Goal: Task Accomplishment & Management: Use online tool/utility

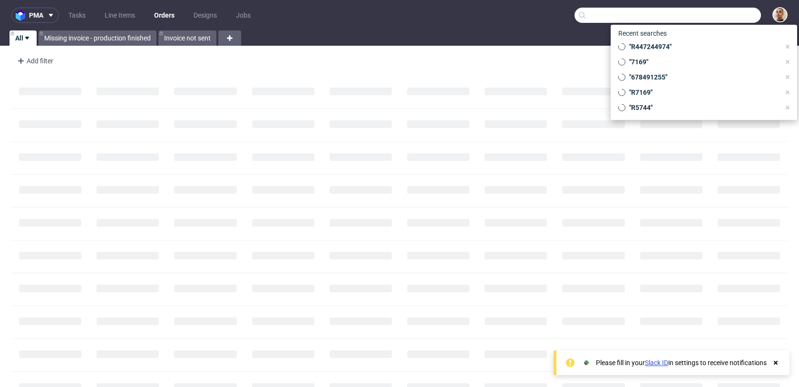
click at [728, 19] on input "text" at bounding box center [668, 15] width 187 height 15
paste input "R035950141"
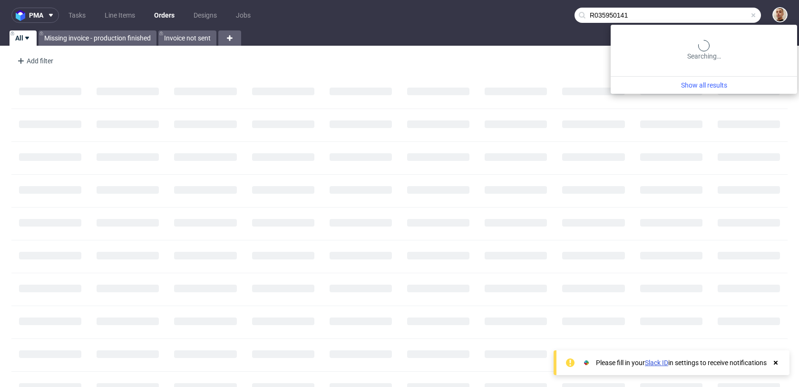
type input "R035950141"
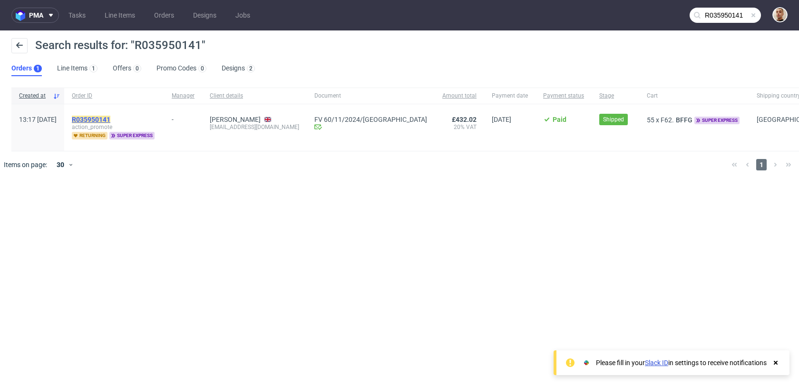
click at [110, 119] on mark "R035950141" at bounding box center [91, 120] width 39 height 8
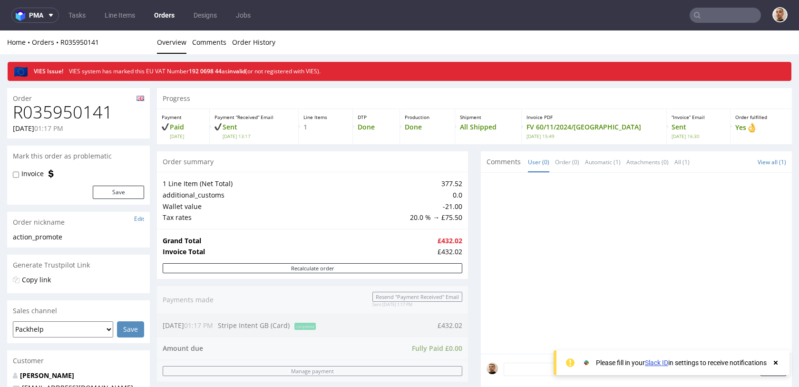
click at [738, 17] on input "text" at bounding box center [725, 15] width 71 height 15
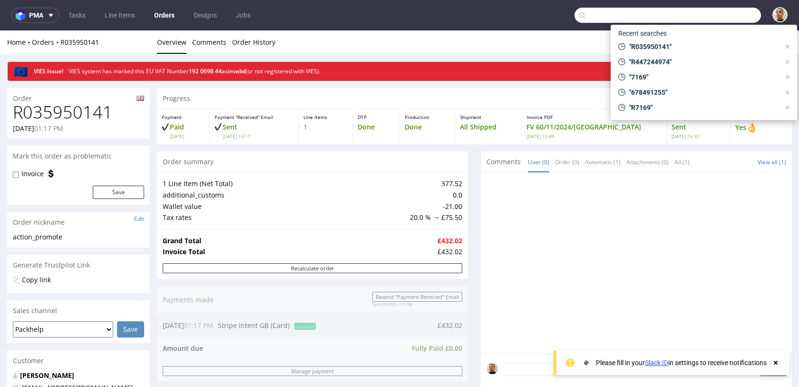
paste input "R620947645"
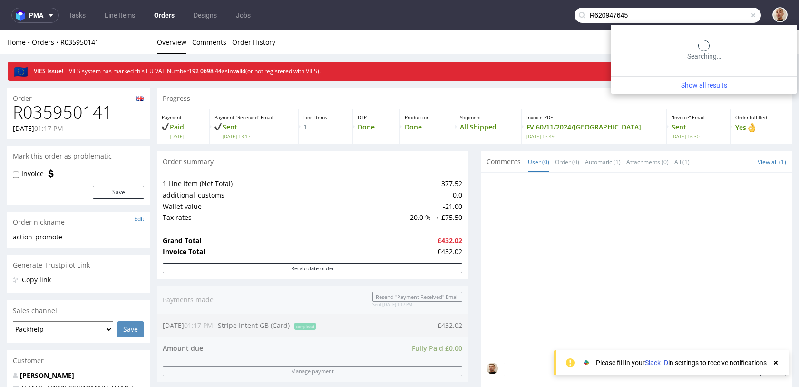
type input "R620947645"
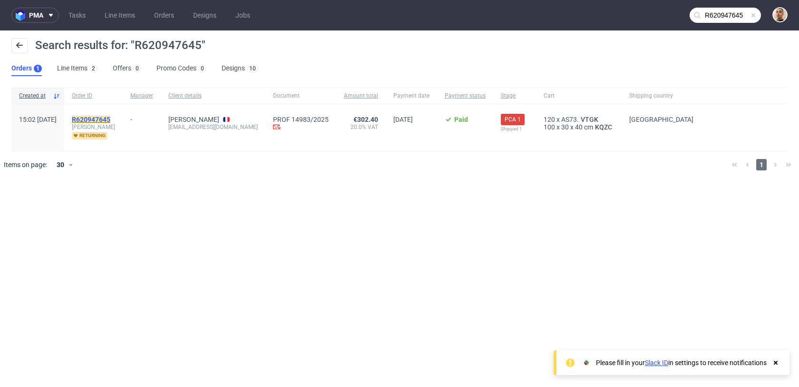
click at [110, 117] on mark "R620947645" at bounding box center [91, 120] width 39 height 8
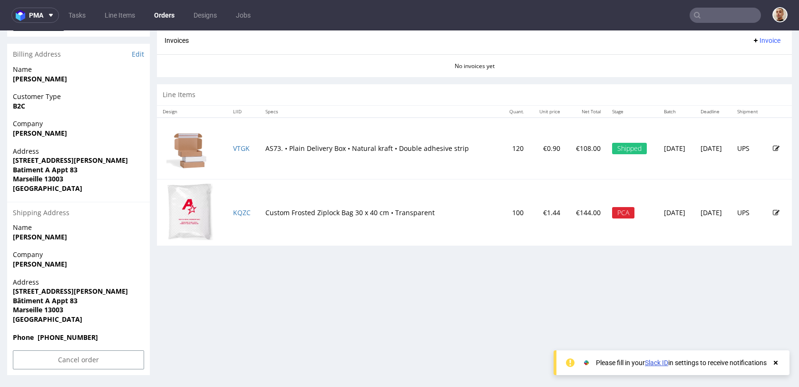
scroll to position [2, 0]
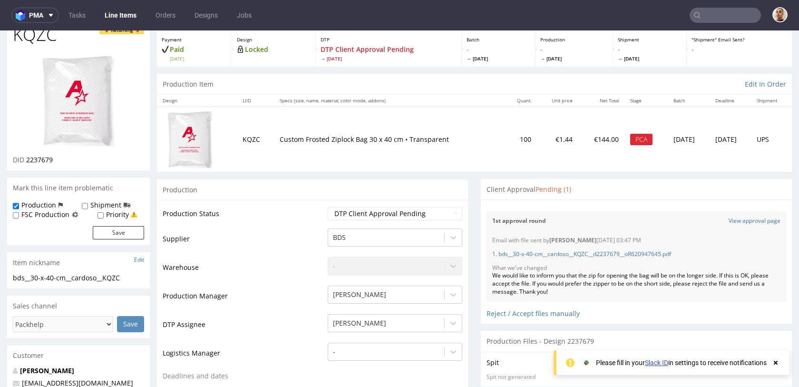
scroll to position [58, 0]
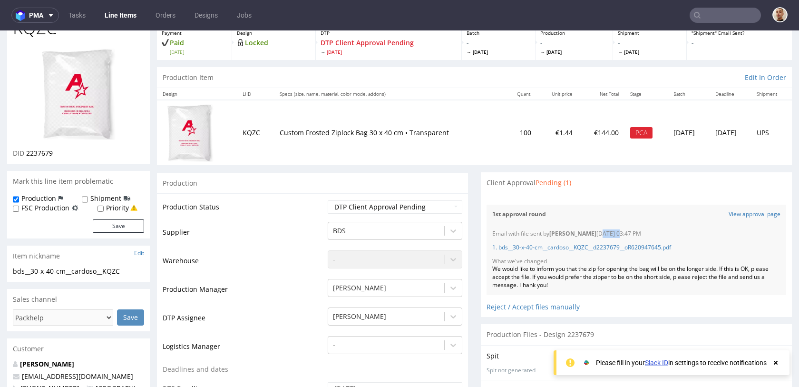
drag, startPoint x: 598, startPoint y: 236, endPoint x: 615, endPoint y: 235, distance: 17.1
click at [616, 236] on div "Email with file sent by Hapka Dominika 17.07.2025 03:47 PM" at bounding box center [636, 234] width 288 height 8
click at [615, 235] on div "Email with file sent by Hapka Dominika 17.07.2025 03:47 PM" at bounding box center [636, 234] width 288 height 8
drag, startPoint x: 659, startPoint y: 235, endPoint x: 597, endPoint y: 234, distance: 61.4
click at [597, 234] on div "Email with file sent by Hapka Dominika 17.07.2025 03:47 PM" at bounding box center [636, 234] width 288 height 8
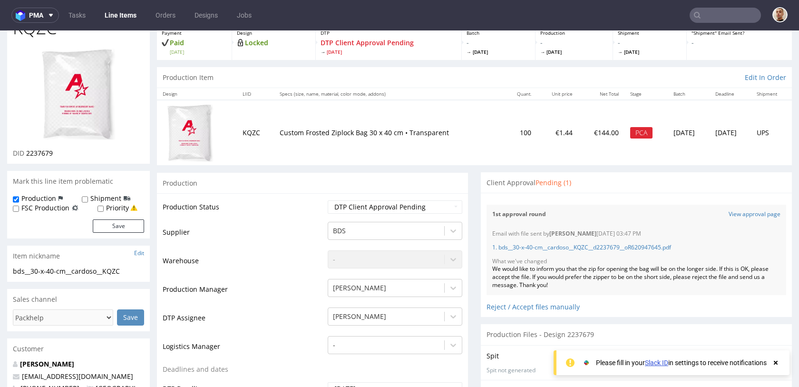
copy div "17.07.2025 03:47 PM"
click at [574, 179] on div "Client Approval Pending (1)" at bounding box center [636, 182] width 311 height 21
click at [583, 245] on link "1. bds__30-x-40-cm__cardoso__KQZC__d2237679__oR620947645.pdf" at bounding box center [581, 247] width 179 height 8
click at [741, 215] on link "View approval page" at bounding box center [755, 214] width 52 height 8
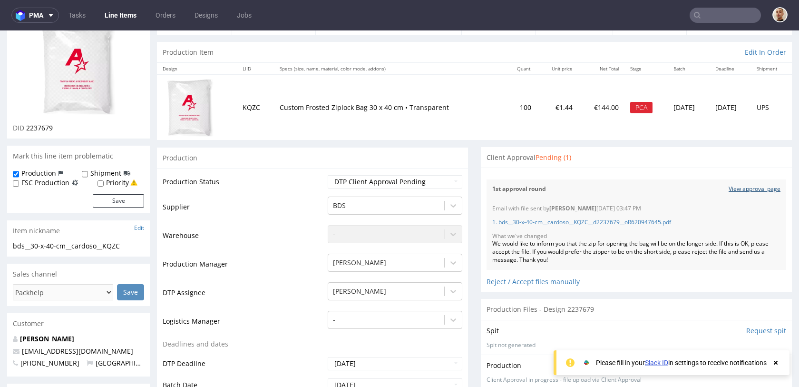
scroll to position [0, 0]
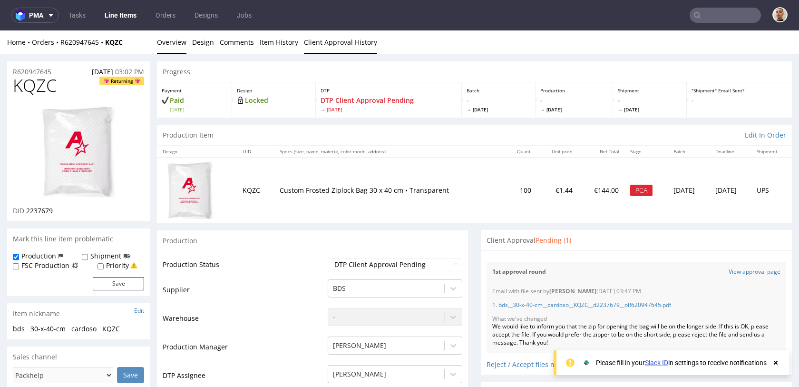
click at [338, 49] on link "Client Approval History" at bounding box center [340, 41] width 73 height 23
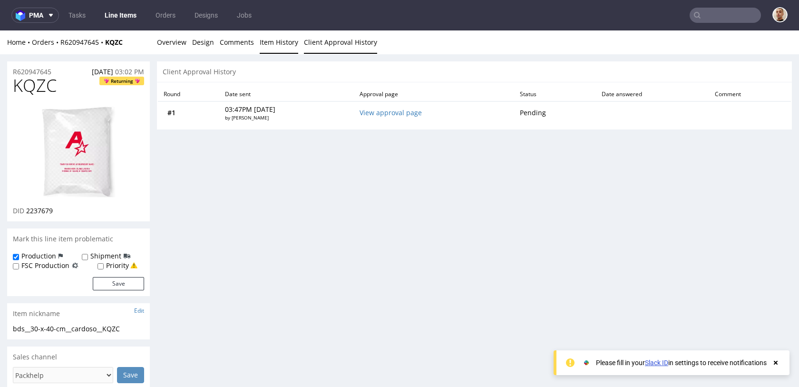
click at [265, 49] on link "Item History" at bounding box center [279, 41] width 39 height 23
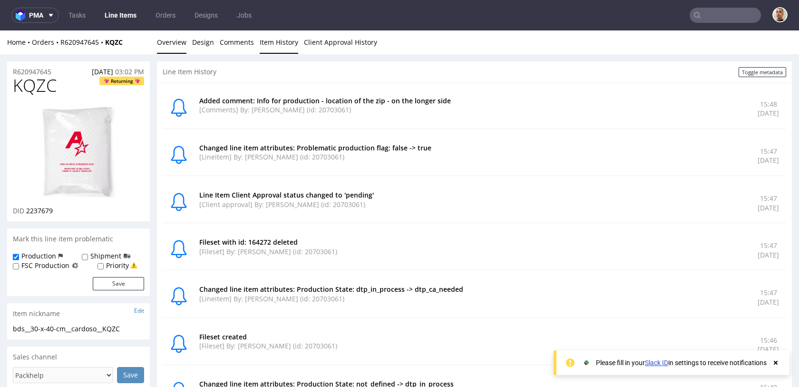
click at [180, 47] on link "Overview" at bounding box center [172, 41] width 30 height 23
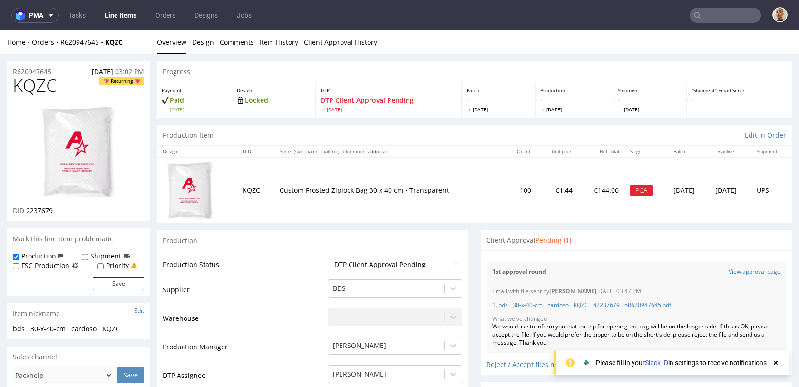
click at [564, 278] on div "1st approval round View approval page" at bounding box center [637, 272] width 300 height 20
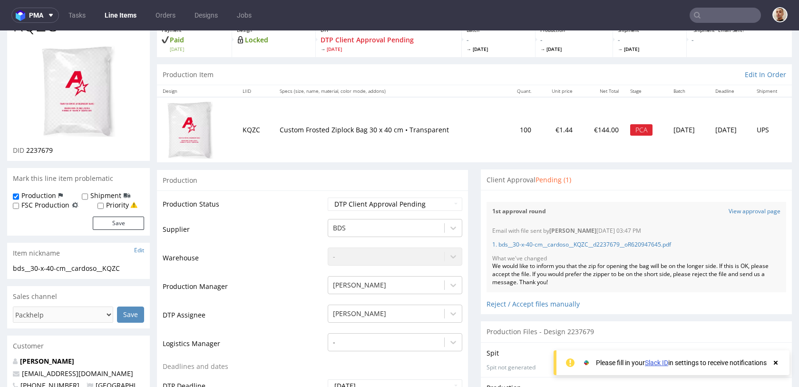
scroll to position [33, 0]
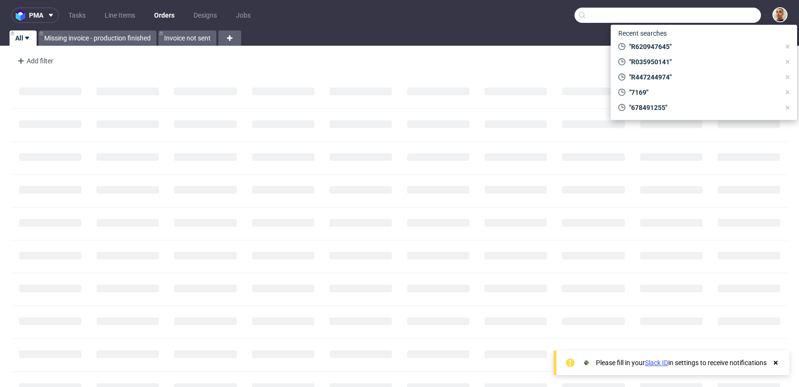
click at [720, 9] on input "text" at bounding box center [668, 15] width 187 height 15
paste input "1ZW3745C6832465495"
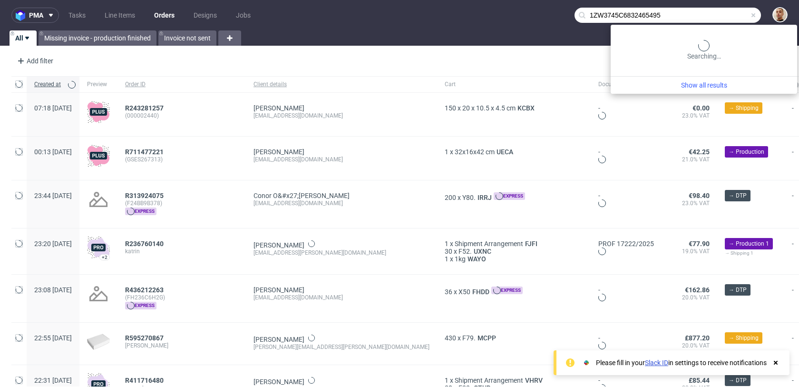
type input "1ZW3745C6832465495"
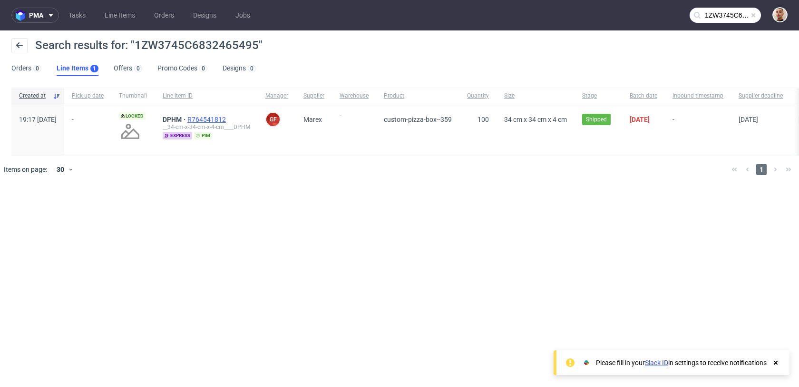
click at [226, 117] on span "R764541812" at bounding box center [207, 120] width 40 height 8
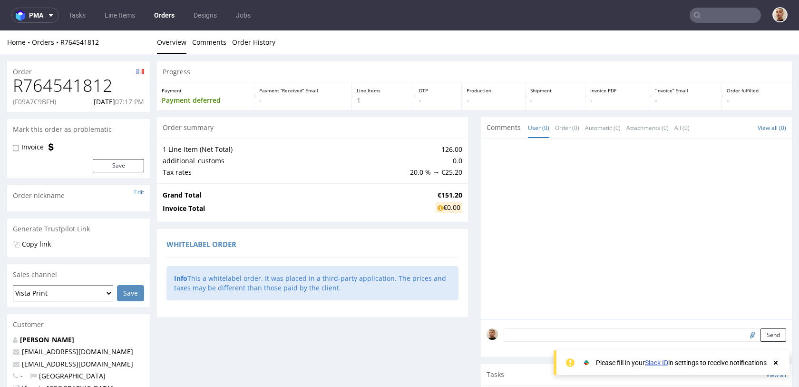
scroll to position [207, 0]
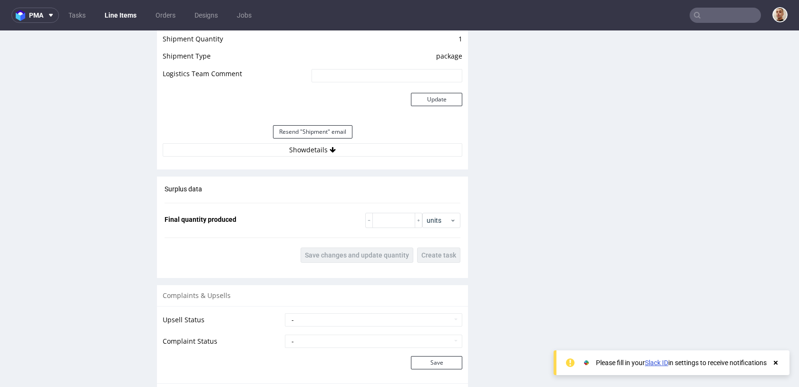
scroll to position [939, 0]
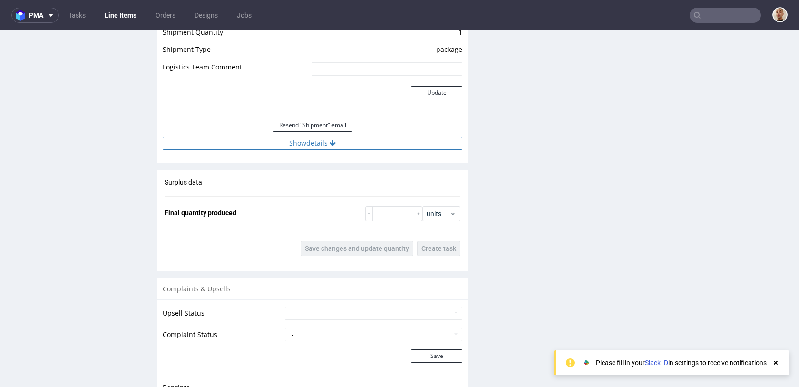
click at [366, 143] on button "Show details" at bounding box center [313, 143] width 300 height 13
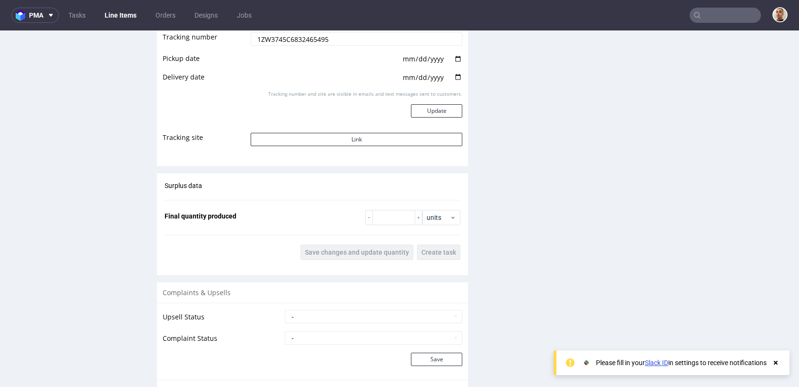
scroll to position [1045, 0]
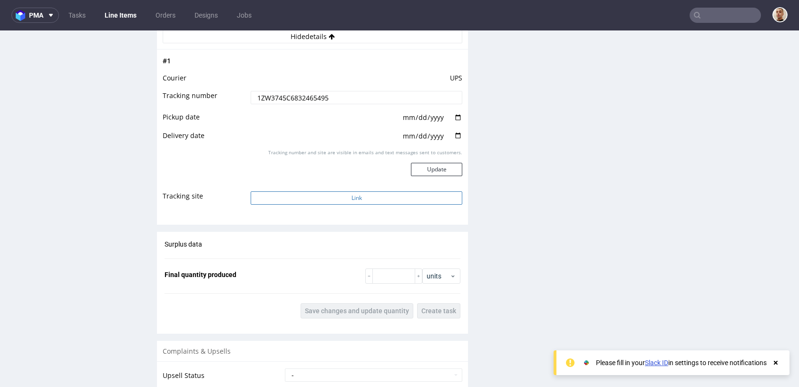
click at [349, 200] on button "Link" at bounding box center [357, 197] width 212 height 13
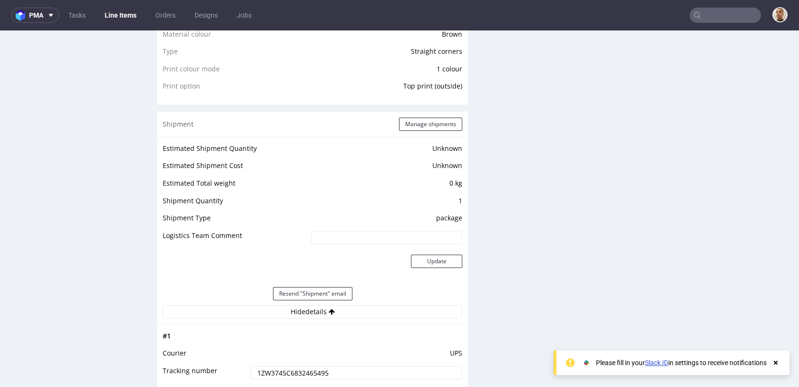
scroll to position [387, 0]
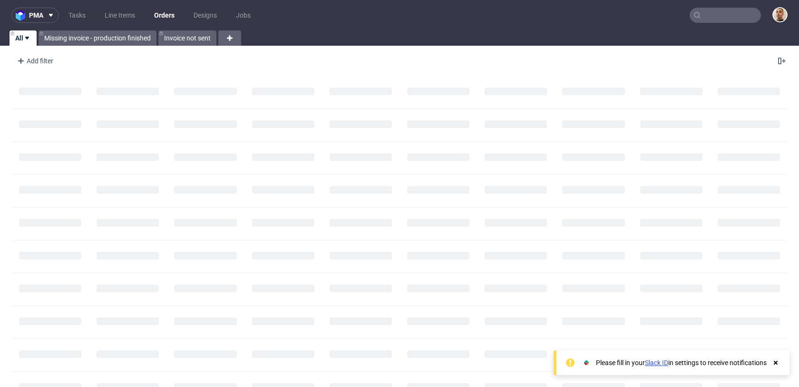
click at [723, 14] on input "text" at bounding box center [725, 15] width 71 height 15
paste input "R340231607"
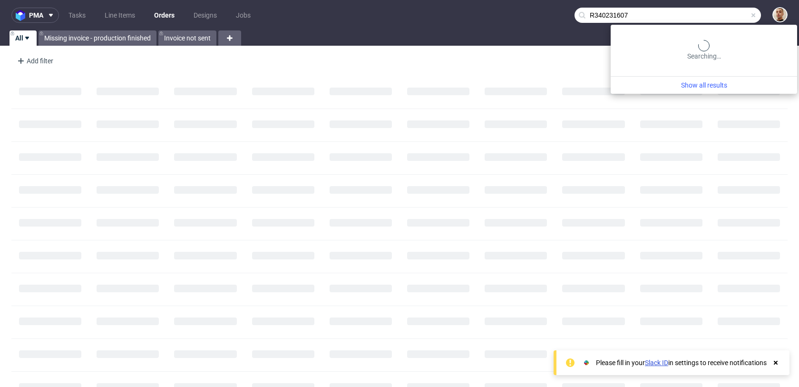
type input "R340231607"
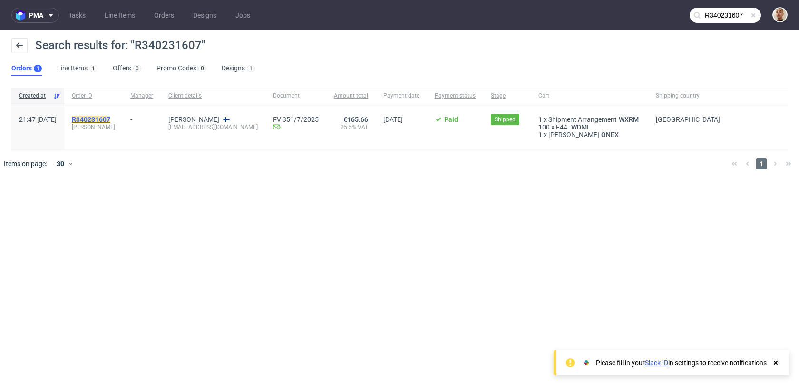
click at [110, 117] on mark "R340231607" at bounding box center [91, 120] width 39 height 8
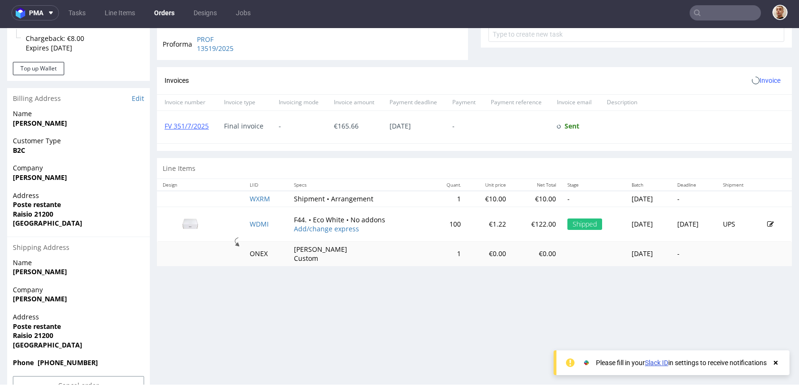
scroll to position [398, 0]
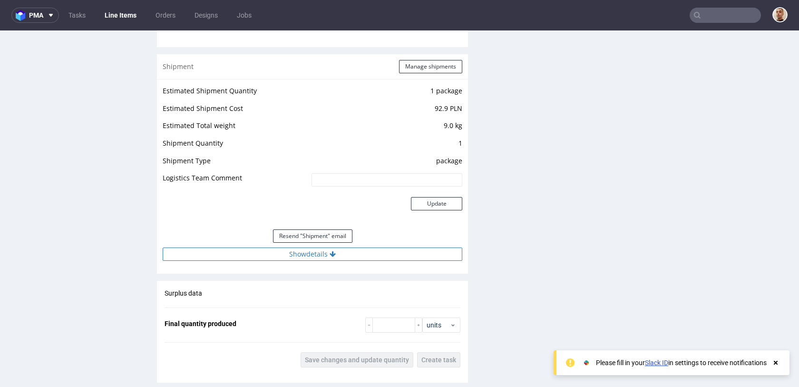
click at [336, 253] on button "Show details" at bounding box center [313, 253] width 300 height 13
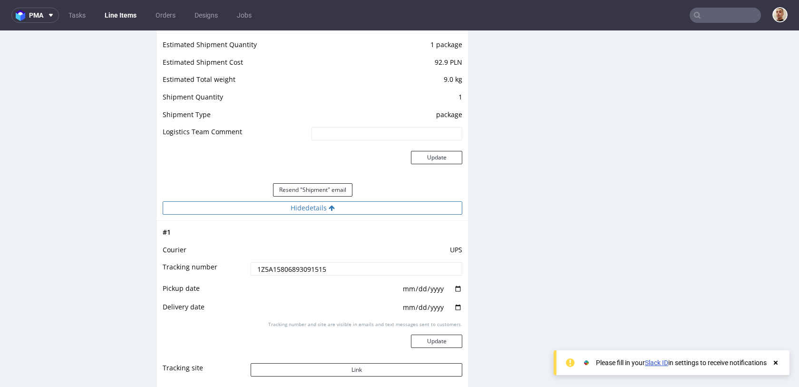
scroll to position [1115, 0]
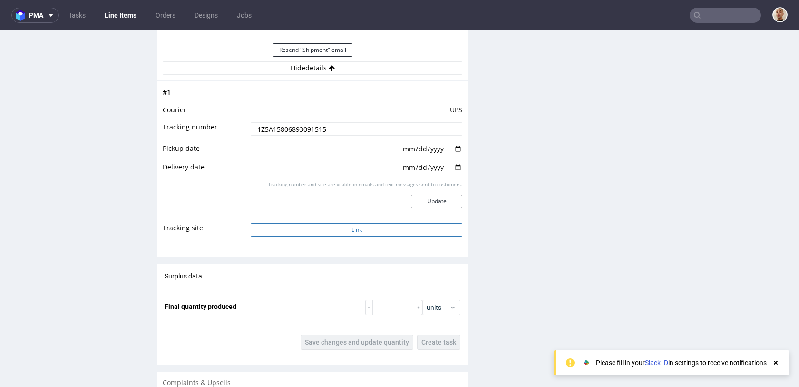
click at [334, 233] on button "Link" at bounding box center [357, 229] width 212 height 13
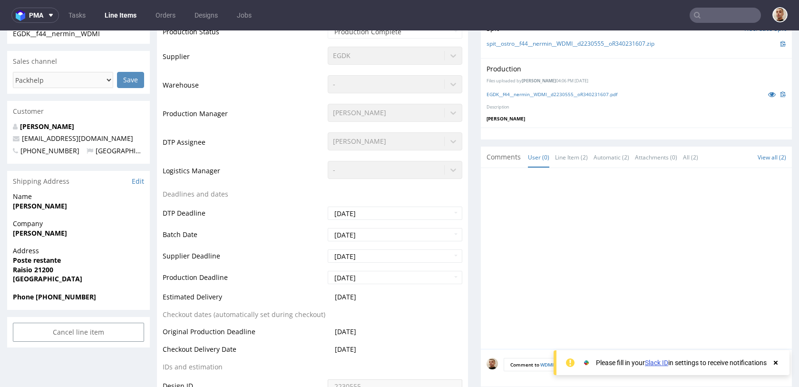
scroll to position [246, 0]
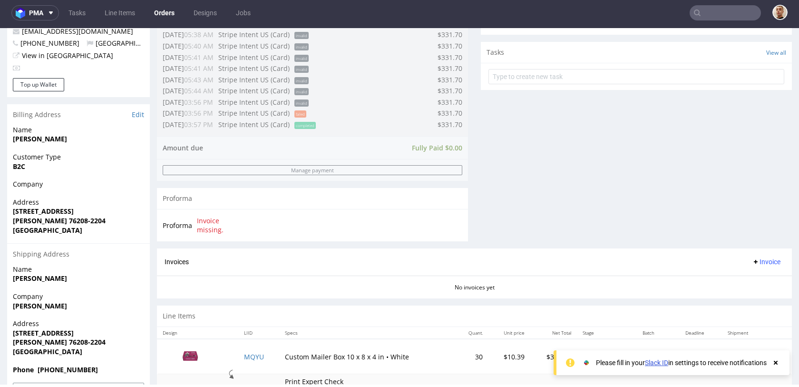
scroll to position [354, 0]
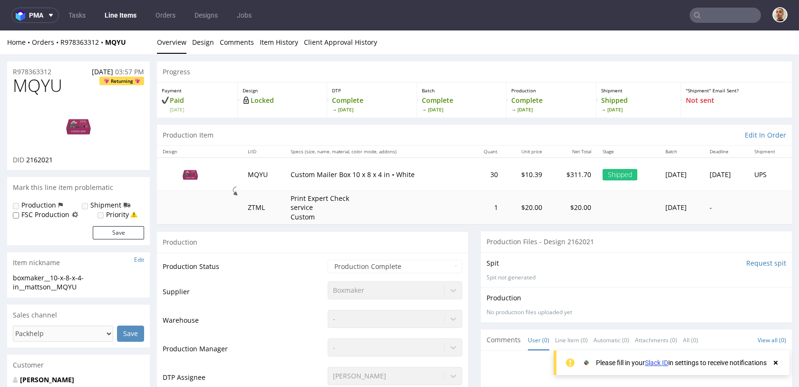
drag, startPoint x: 384, startPoint y: 207, endPoint x: 384, endPoint y: 158, distance: 48.5
click at [384, 184] on tbody "MQYU Custom Mailer Box 10 x 8 x 4 in • White 30 $10.39 $311.70 Shipped Mon 20 J…" at bounding box center [474, 190] width 635 height 67
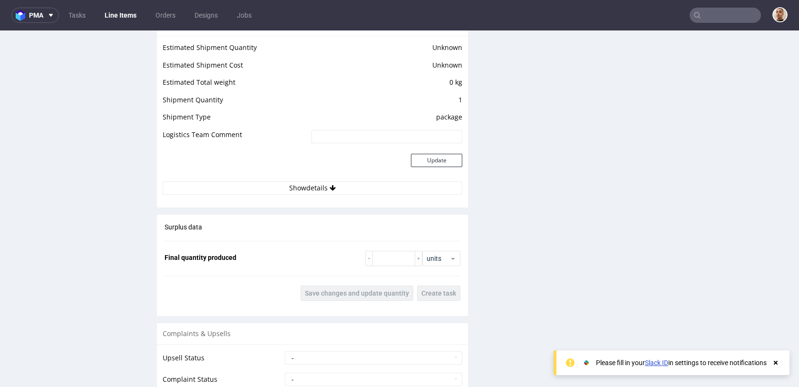
scroll to position [947, 0]
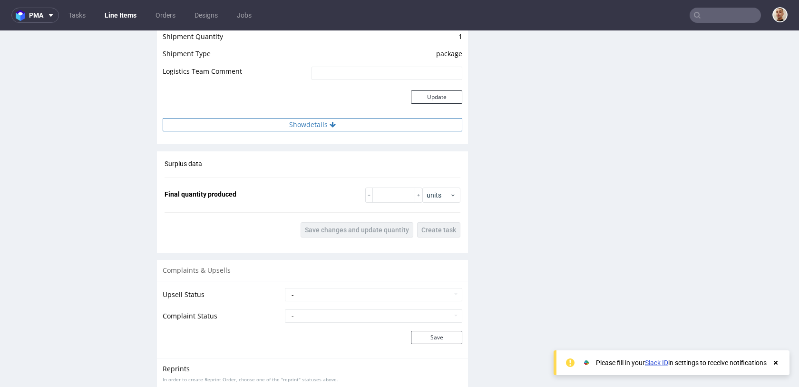
click at [363, 121] on button "Show details" at bounding box center [313, 124] width 300 height 13
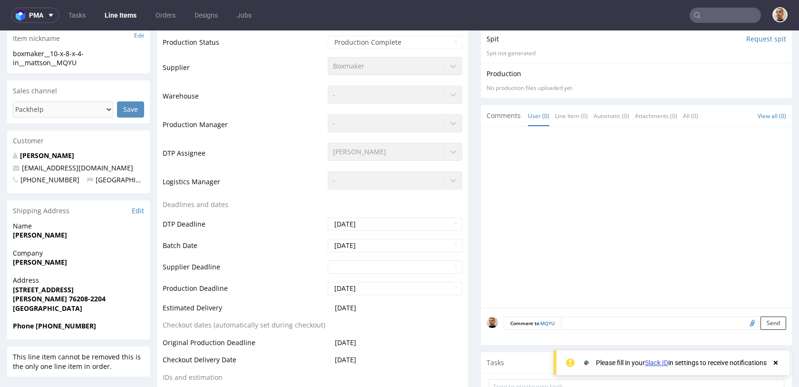
scroll to position [0, 0]
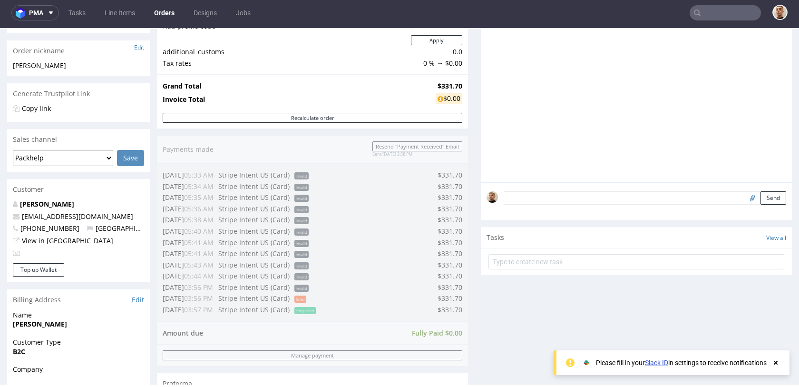
scroll to position [370, 0]
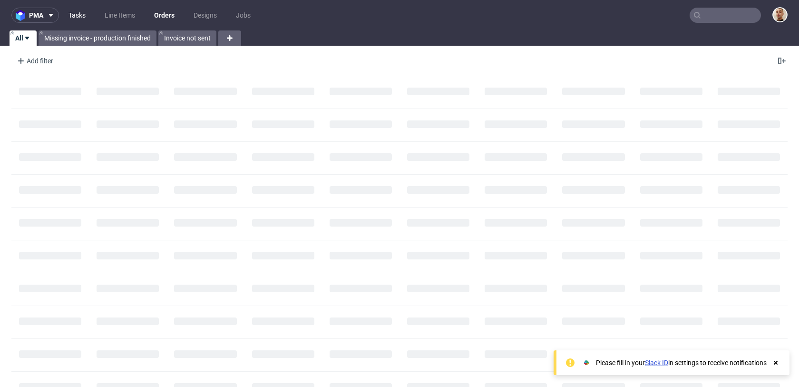
click at [77, 16] on link "Tasks" at bounding box center [77, 15] width 29 height 15
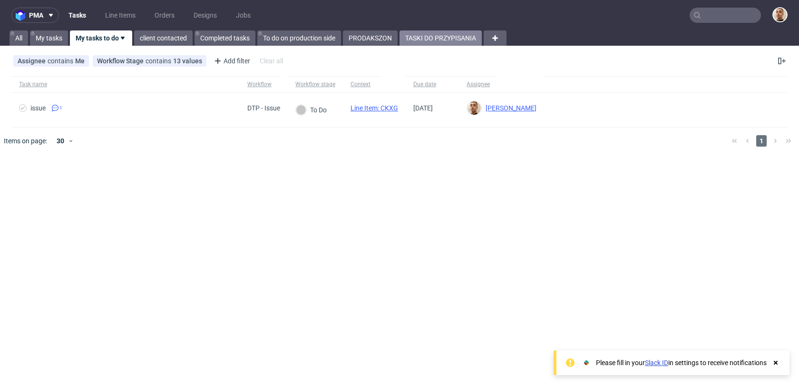
click at [448, 37] on link "TASKI DO PRZYPISANIA" at bounding box center [441, 37] width 82 height 15
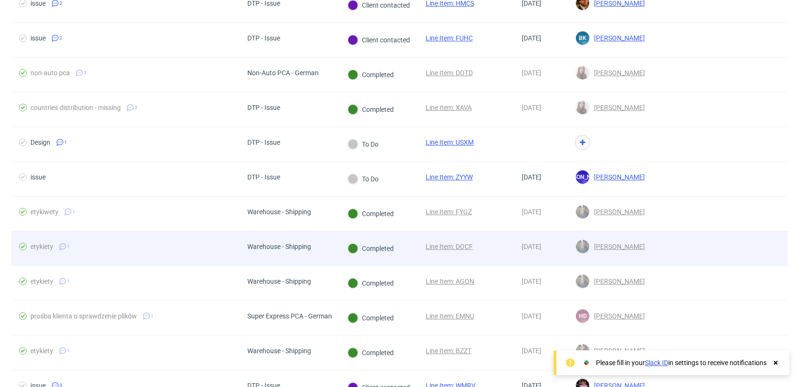
scroll to position [475, 0]
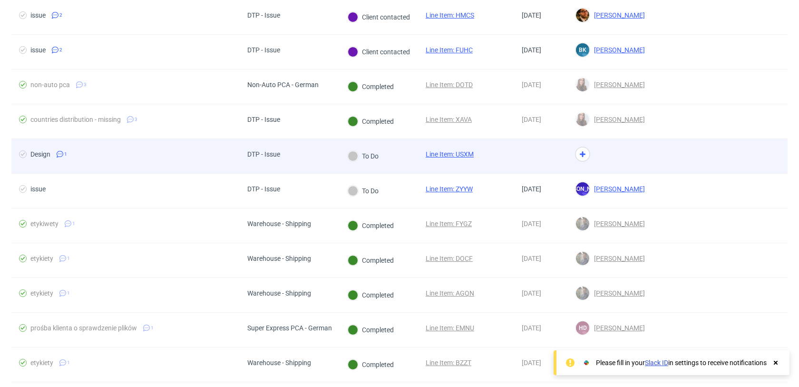
click at [315, 153] on div "DTP - Issue" at bounding box center [290, 156] width 100 height 35
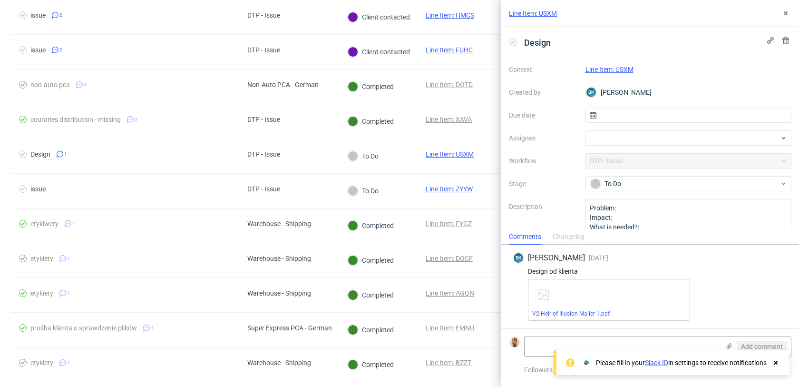
click at [625, 68] on link "Line Item: USXM" at bounding box center [610, 70] width 48 height 8
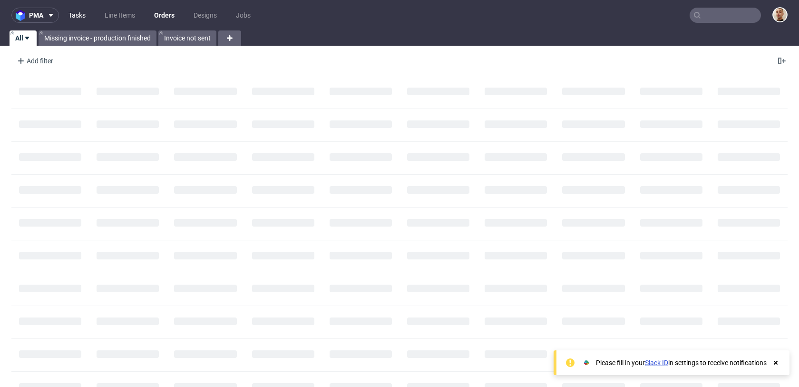
click at [73, 19] on link "Tasks" at bounding box center [77, 15] width 29 height 15
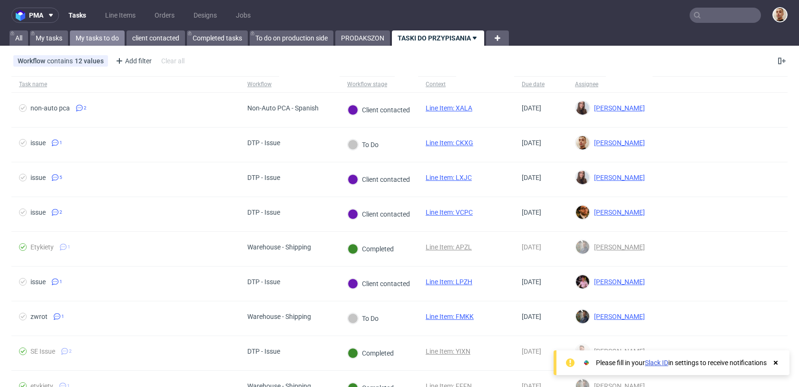
click at [84, 38] on link "My tasks to do" at bounding box center [97, 37] width 55 height 15
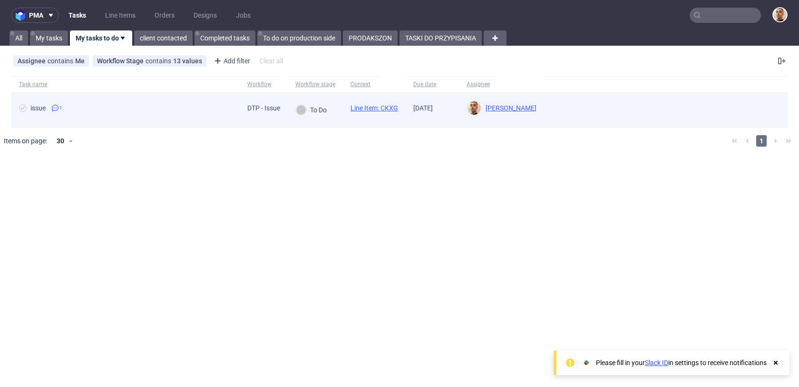
click at [173, 119] on div "issue 1" at bounding box center [125, 110] width 228 height 34
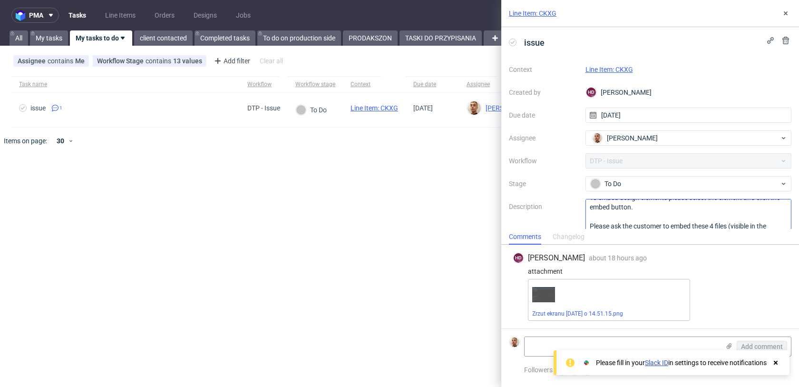
scroll to position [38, 0]
click at [628, 69] on link "Line Item: CKXG" at bounding box center [610, 70] width 48 height 8
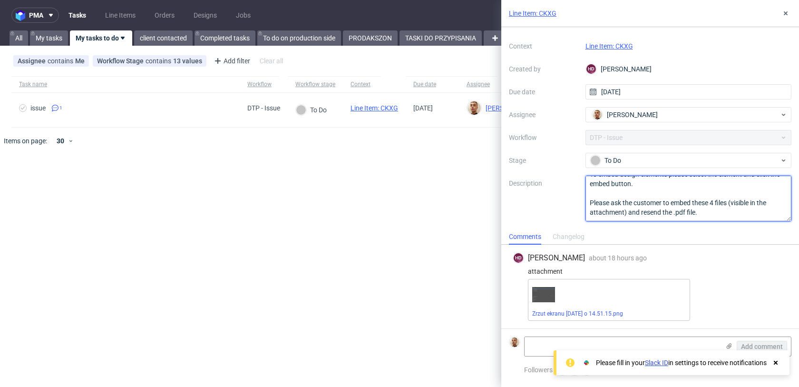
scroll to position [0, 0]
drag, startPoint x: 718, startPoint y: 212, endPoint x: 515, endPoint y: 137, distance: 216.2
click at [515, 137] on div "Context Line Item: CKXG Created by HD Hapka Dominika Due date 13/08/2025 Assign…" at bounding box center [650, 130] width 283 height 183
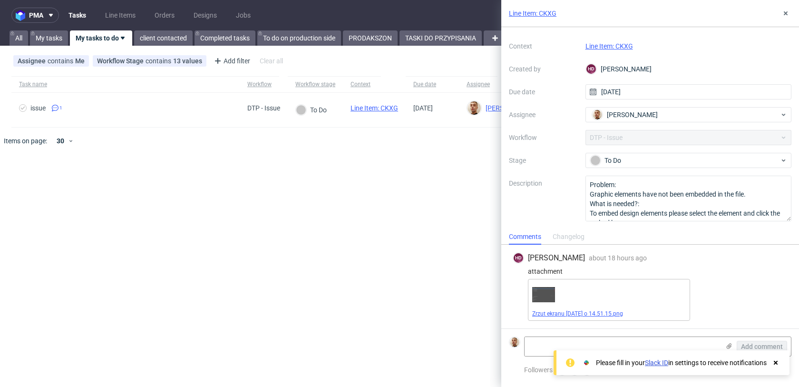
click at [574, 315] on link "Zrzut ekranu 2025-08-13 o 14.51.15.png" at bounding box center [577, 313] width 91 height 7
click at [705, 347] on textarea at bounding box center [622, 346] width 195 height 19
paste textarea "https://app-eu1.hubspot.com/contacts/25600958/record/0-5/205431215343/"
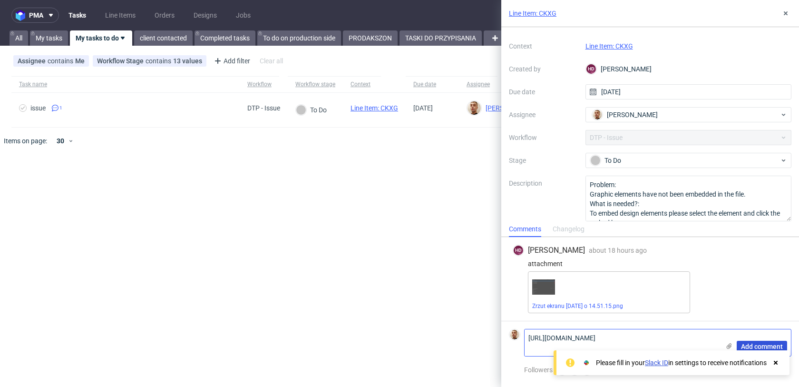
type textarea "https://app-eu1.hubspot.com/contacts/25600958/record/0-5/205431215343/"
click at [763, 344] on span "Add comment" at bounding box center [762, 346] width 42 height 7
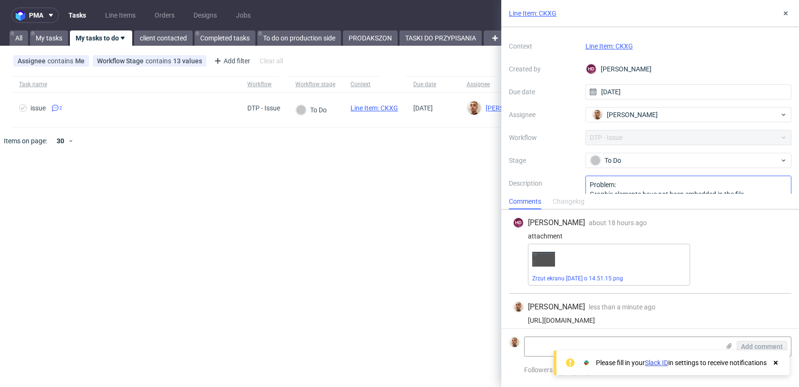
scroll to position [7, 0]
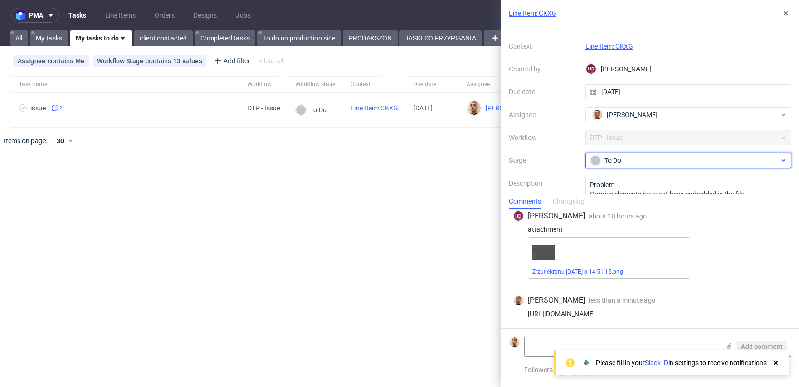
click at [652, 166] on div "To Do" at bounding box center [689, 160] width 207 height 15
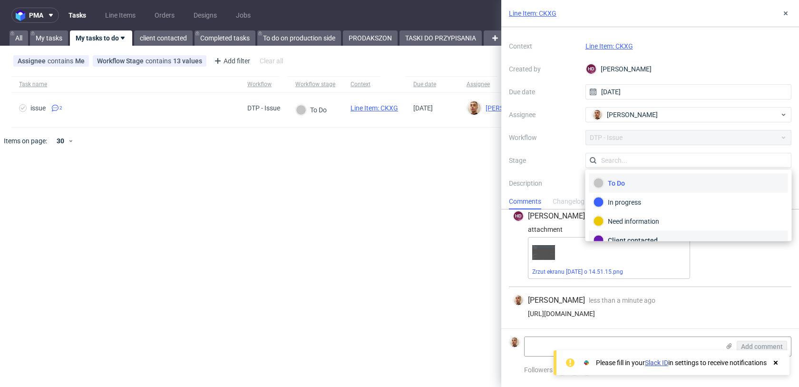
click at [631, 233] on div "Client contacted" at bounding box center [689, 240] width 199 height 19
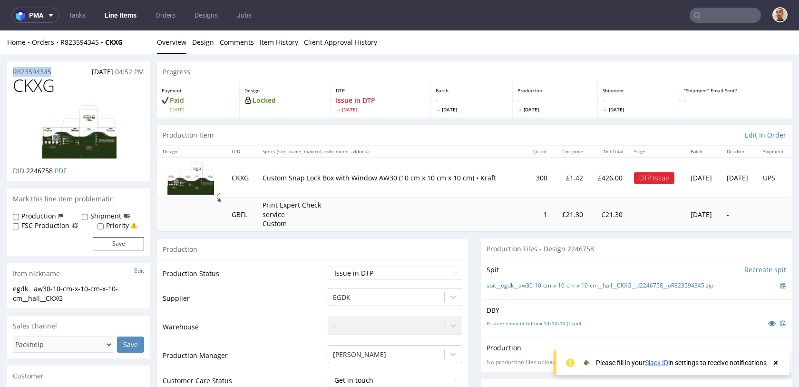
drag, startPoint x: 57, startPoint y: 71, endPoint x: 0, endPoint y: 71, distance: 56.6
copy p "R823594345"
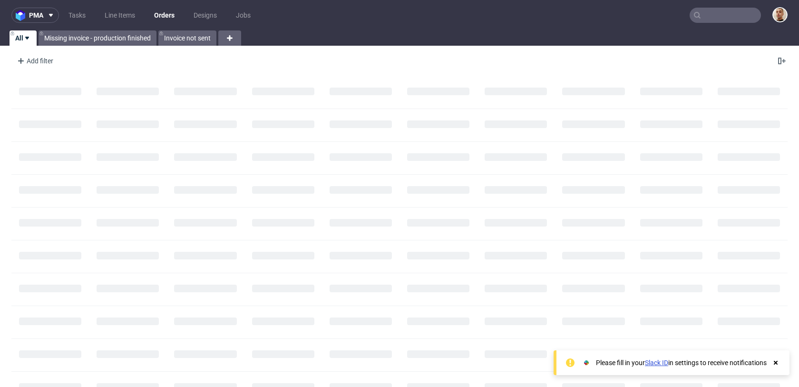
click at [719, 16] on input "text" at bounding box center [725, 15] width 71 height 15
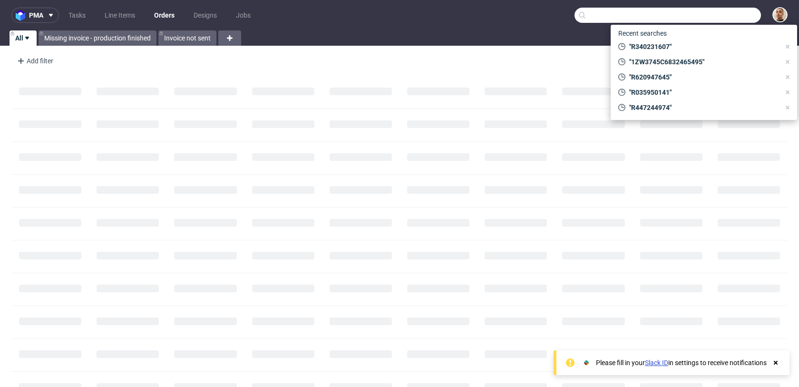
paste input "R672298562"
type input "R672298562"
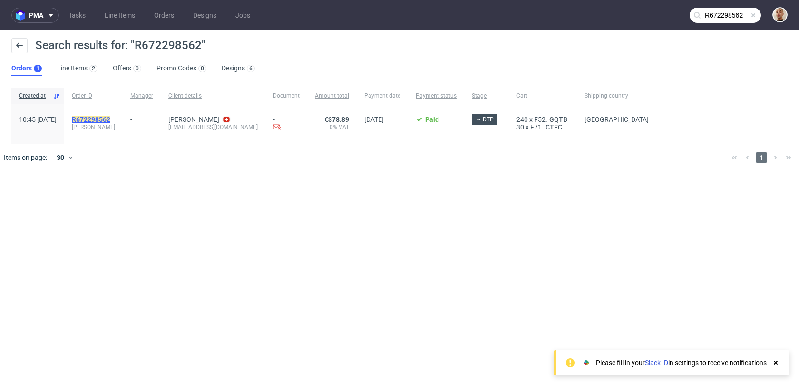
click at [110, 119] on mark "R672298562" at bounding box center [91, 120] width 39 height 8
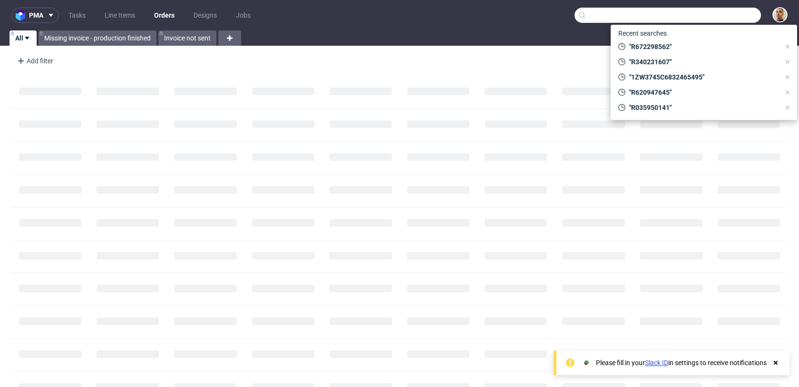
click at [707, 21] on input "text" at bounding box center [668, 15] width 187 height 15
paste input "R841495108"
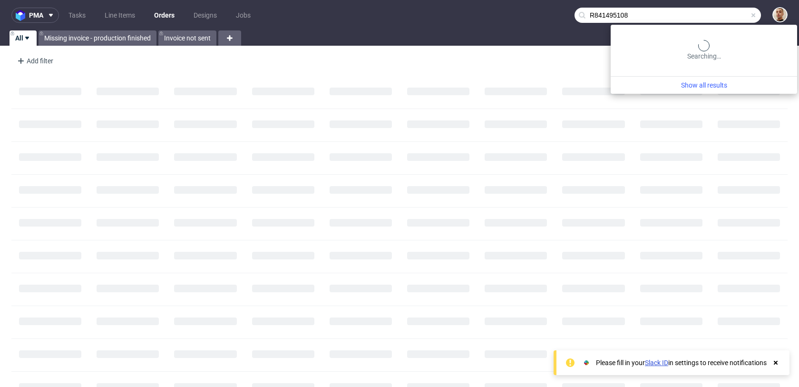
type input "R841495108"
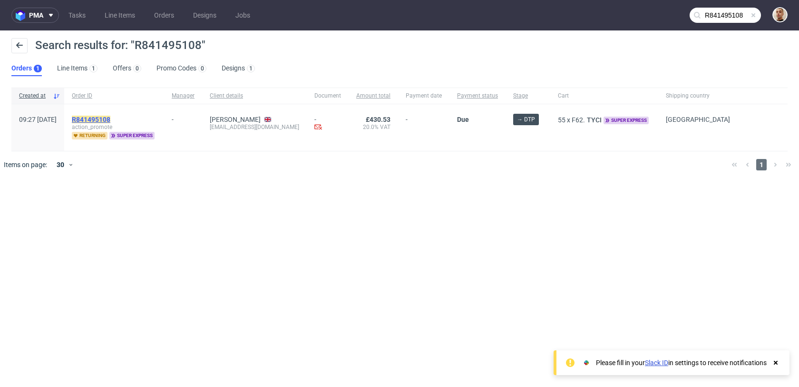
click at [110, 116] on mark "R841495108" at bounding box center [91, 120] width 39 height 8
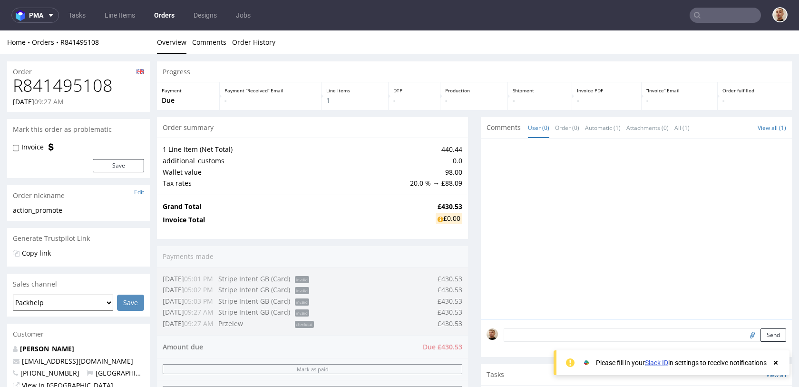
click at [371, 223] on td "Invoice Total" at bounding box center [298, 220] width 271 height 16
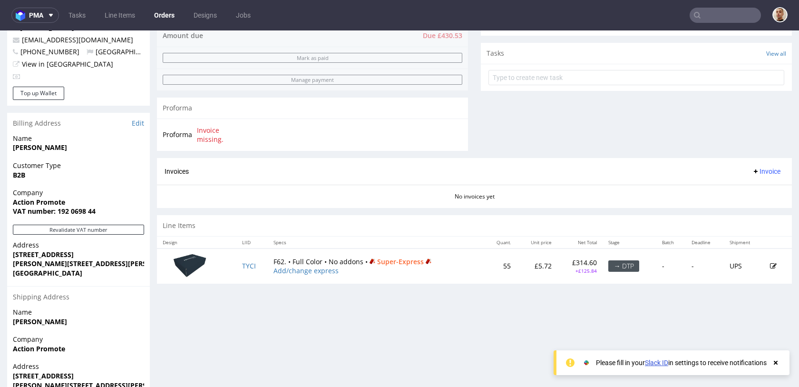
scroll to position [288, 0]
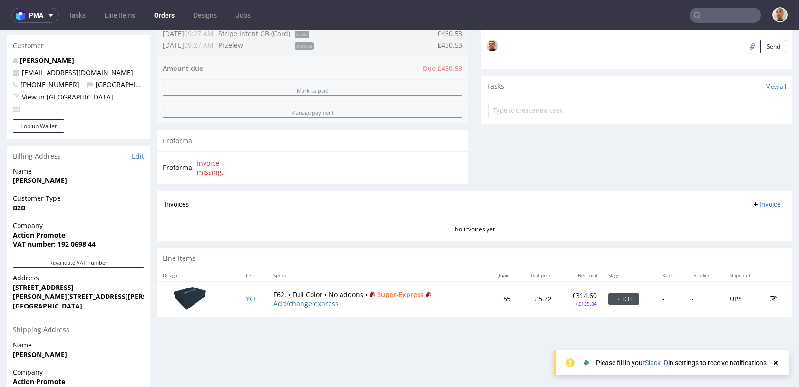
click at [507, 118] on form at bounding box center [637, 110] width 296 height 23
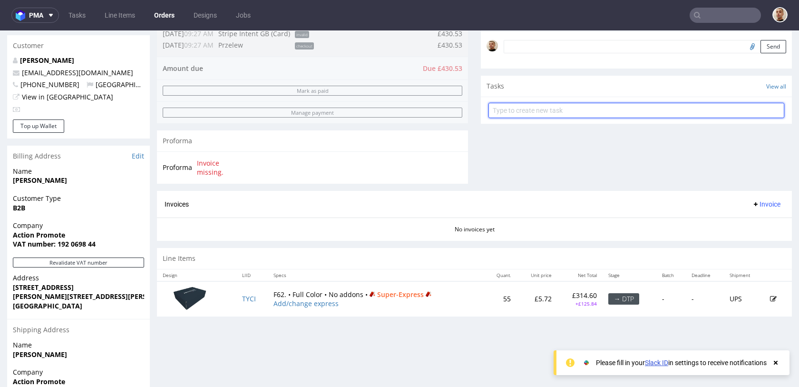
click at [510, 115] on input "text" at bounding box center [637, 110] width 296 height 15
type input "payment link"
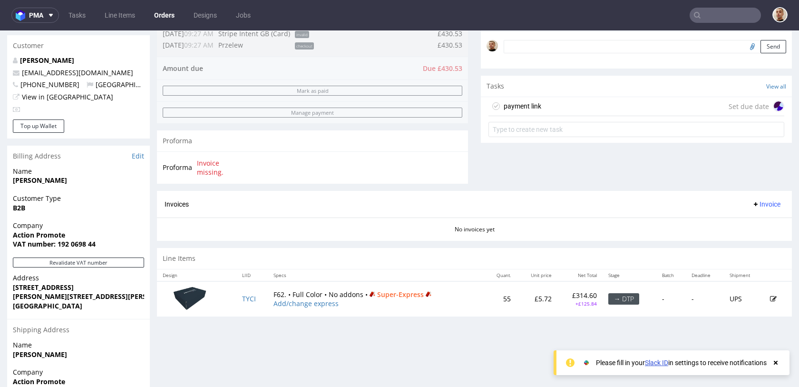
click at [538, 108] on div "payment link Set due date" at bounding box center [637, 106] width 296 height 19
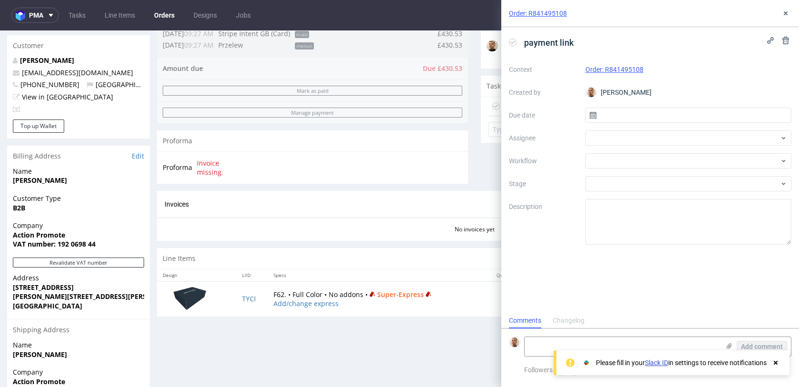
scroll to position [8, 0]
click at [654, 106] on div "Context Order: R841495108 Created by Bartłomiej Leśniczuk Due date Assignee Wor…" at bounding box center [650, 153] width 283 height 183
click at [654, 111] on input "text" at bounding box center [689, 115] width 207 height 15
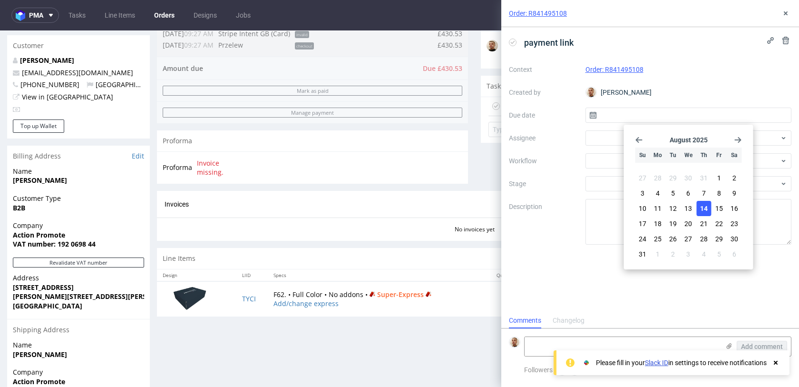
click at [700, 202] on button "14" at bounding box center [704, 208] width 15 height 15
type input "14/08/2025"
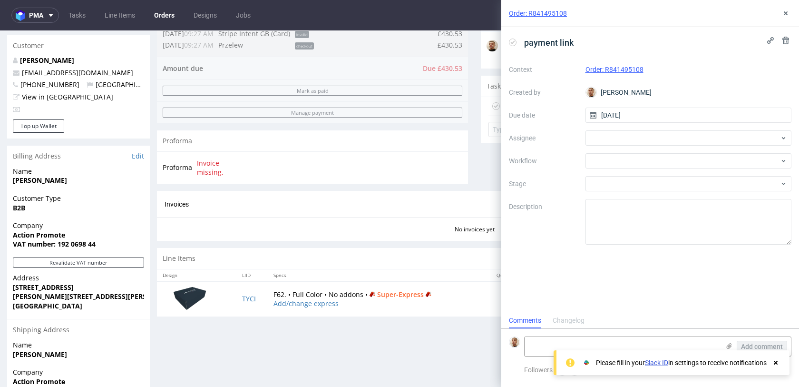
click at [648, 127] on div "Context Order: R841495108 Created by Bartłomiej Leśniczuk Due date 14/08/2025 A…" at bounding box center [650, 153] width 283 height 183
click at [648, 132] on div at bounding box center [689, 137] width 207 height 15
type input "łę"
click at [632, 153] on div "AŁ Aleksandra Łętowska" at bounding box center [689, 158] width 199 height 15
click at [632, 153] on div "Context Order: R841495108 Created by Bartłomiej Leśniczuk Due date 14/08/2025 A…" at bounding box center [650, 153] width 283 height 183
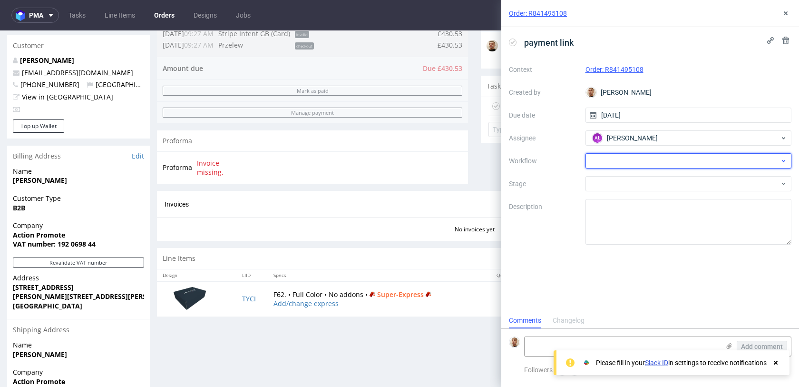
click at [630, 158] on div at bounding box center [689, 160] width 207 height 15
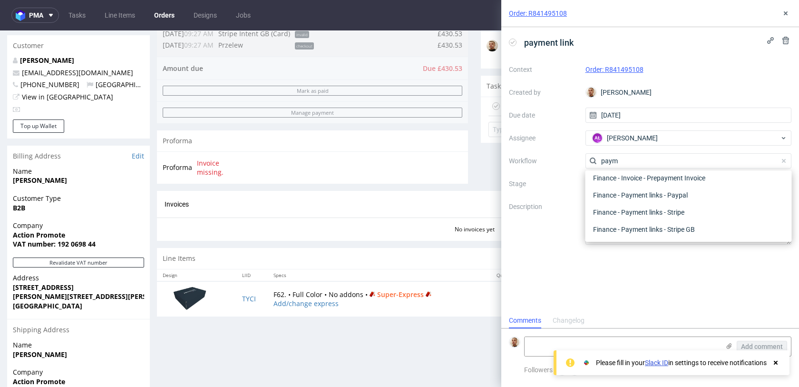
scroll to position [17, 0]
type input "paym"
click at [640, 222] on div "Finance - Payment links - Stripe GB" at bounding box center [689, 229] width 199 height 17
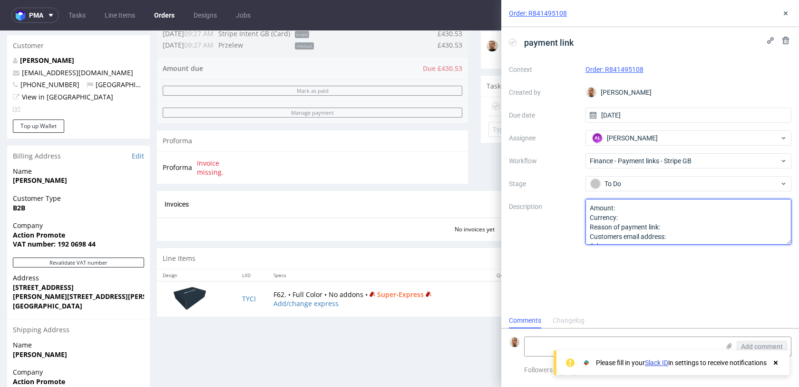
click at [647, 207] on textarea "Amount: Currency: Reason of payment link: Customers email address: Other:" at bounding box center [689, 222] width 207 height 46
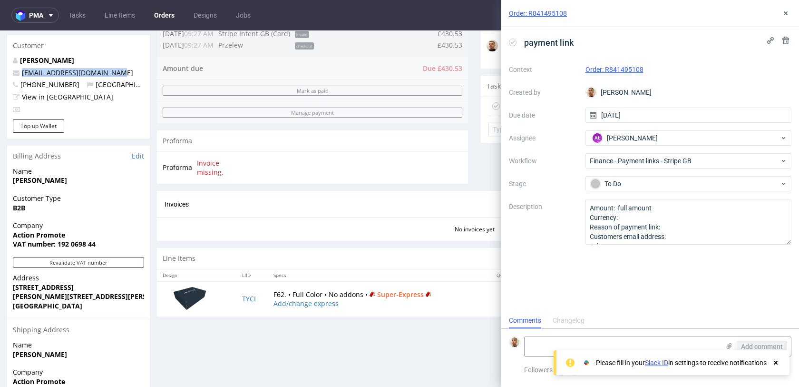
drag, startPoint x: 121, startPoint y: 74, endPoint x: 23, endPoint y: 72, distance: 98.0
click at [23, 72] on p "[EMAIL_ADDRESS][DOMAIN_NAME]" at bounding box center [78, 73] width 131 height 10
copy link "[EMAIL_ADDRESS][DOMAIN_NAME]"
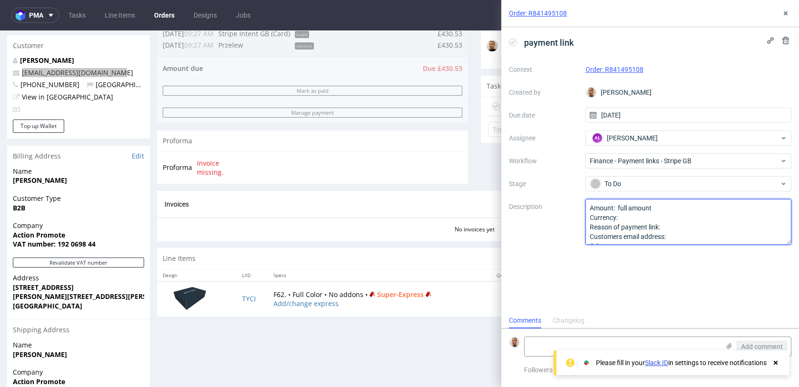
click at [680, 237] on textarea "Amount: full amount Currency: Reason of payment link: Customers email address: …" at bounding box center [689, 222] width 207 height 46
paste textarea "[EMAIL_ADDRESS][DOMAIN_NAME]"
click at [679, 227] on textarea "Amount: full amount Currency: Reason of payment link: Customers email address: …" at bounding box center [689, 222] width 207 height 46
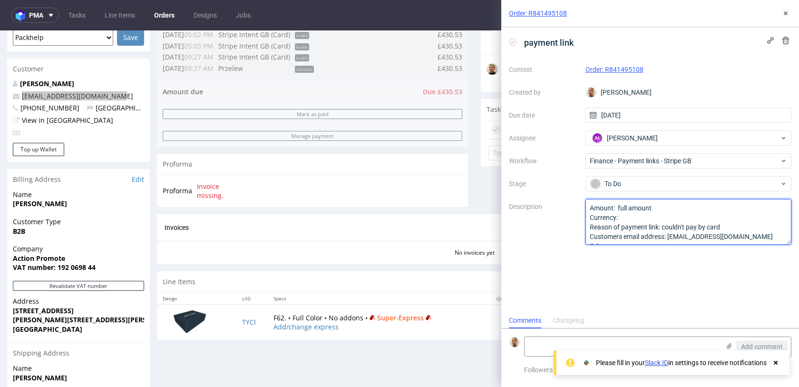
scroll to position [264, 0]
type textarea "Amount: full amount Currency: Reason of payment link: couldn't pay by card Cust…"
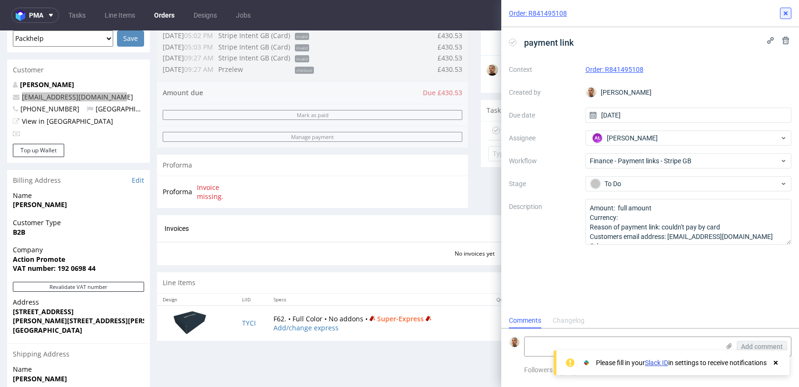
click at [786, 12] on use at bounding box center [786, 13] width 4 height 4
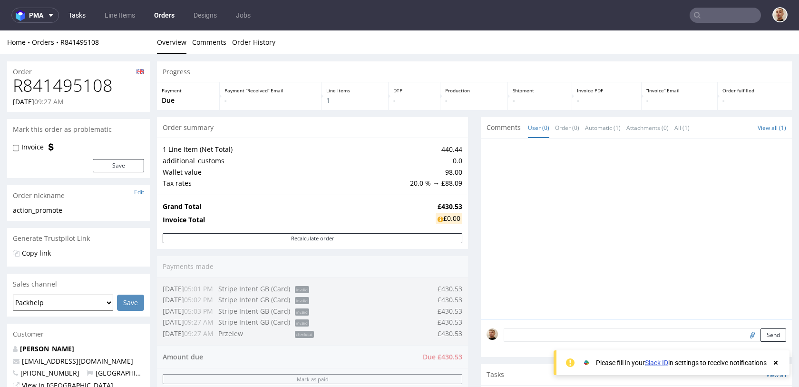
click at [73, 11] on link "Tasks" at bounding box center [77, 15] width 29 height 15
